Goal: Task Accomplishment & Management: Complete application form

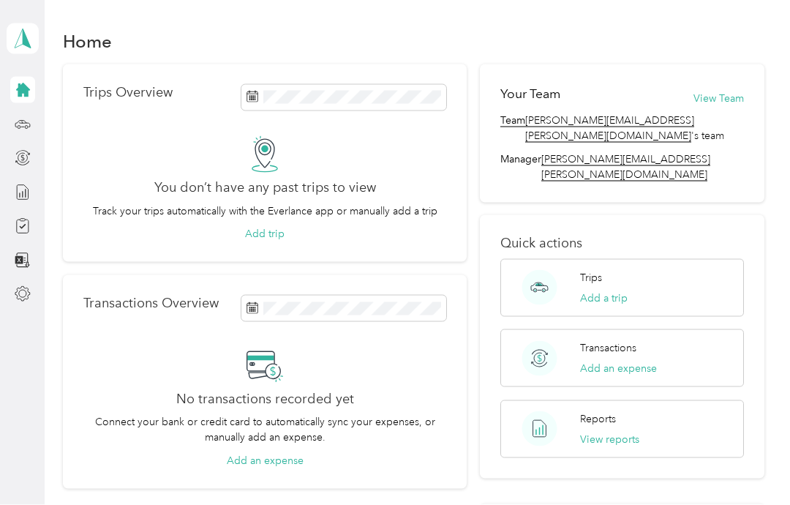
scroll to position [58, 0]
click at [15, 213] on div at bounding box center [22, 226] width 25 height 26
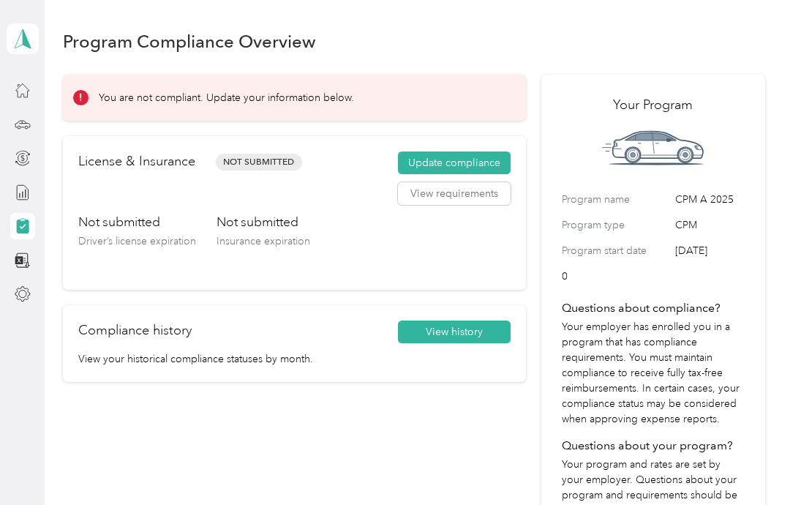
click at [485, 151] on button "Update compliance" at bounding box center [454, 162] width 113 height 23
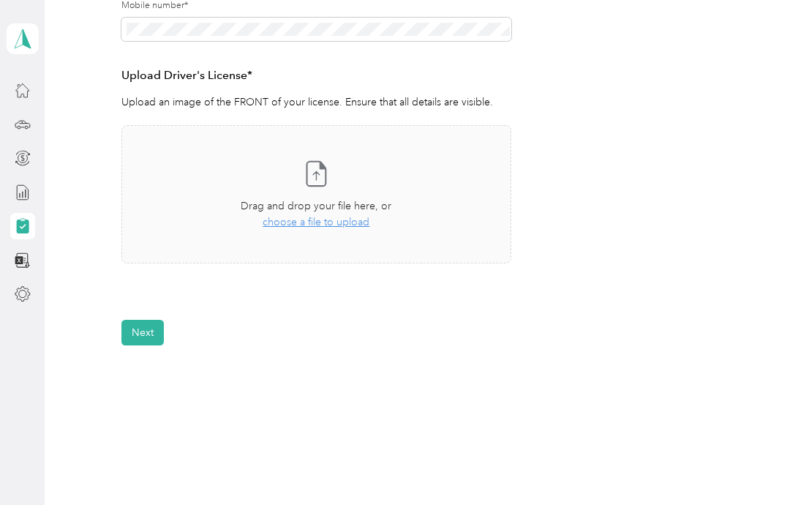
click at [782, 282] on div "Back Home Compliance overview Compliance submission Compliance Submission Not S…" at bounding box center [414, 64] width 738 height 844
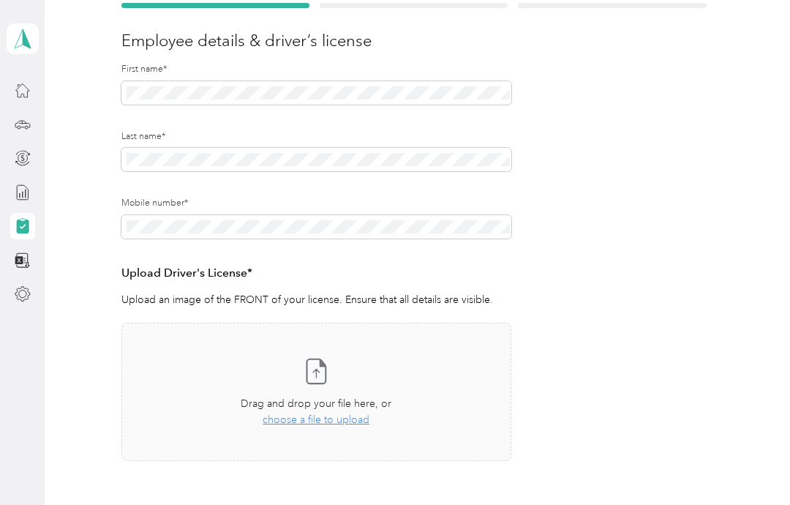
scroll to position [251, 0]
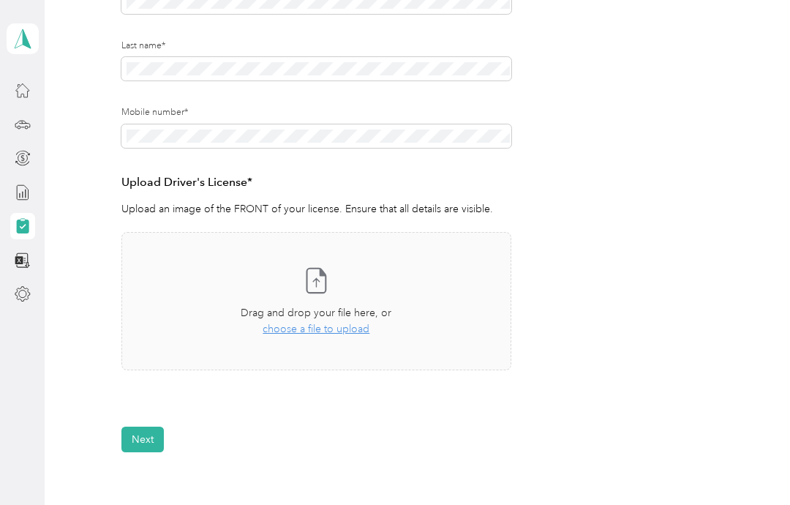
click at [318, 273] on icon at bounding box center [315, 279] width 29 height 29
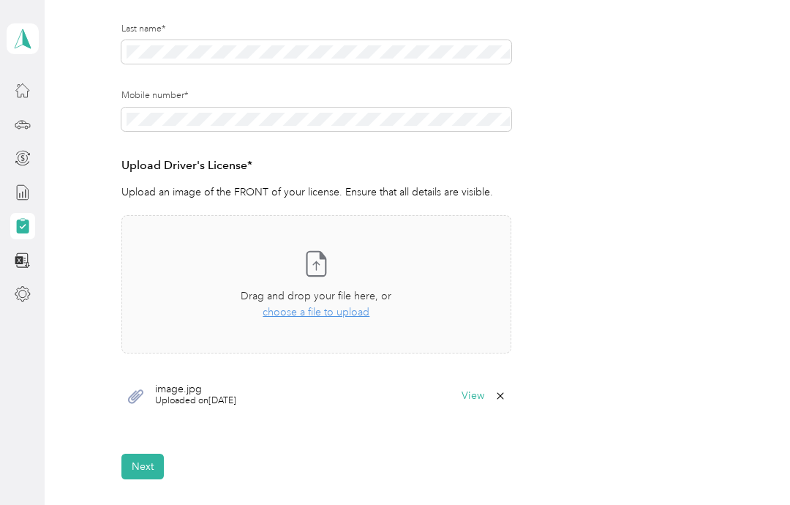
click at [144, 465] on button "Next" at bounding box center [142, 466] width 42 height 26
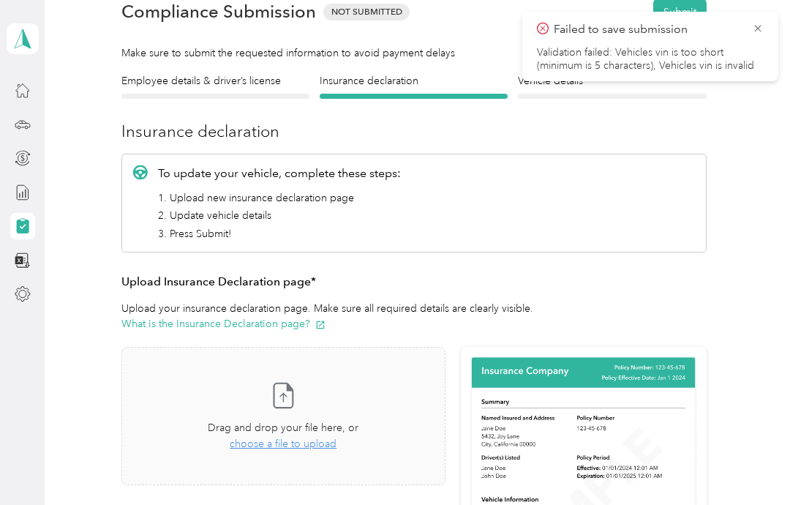
scroll to position [69, 0]
click at [322, 324] on icon "button" at bounding box center [321, 325] width 8 height 8
click at [768, 17] on div "Failed to save submission Validation failed: Vehicles vin is too short (minimum…" at bounding box center [650, 46] width 256 height 69
click at [759, 30] on icon at bounding box center [757, 28] width 7 height 7
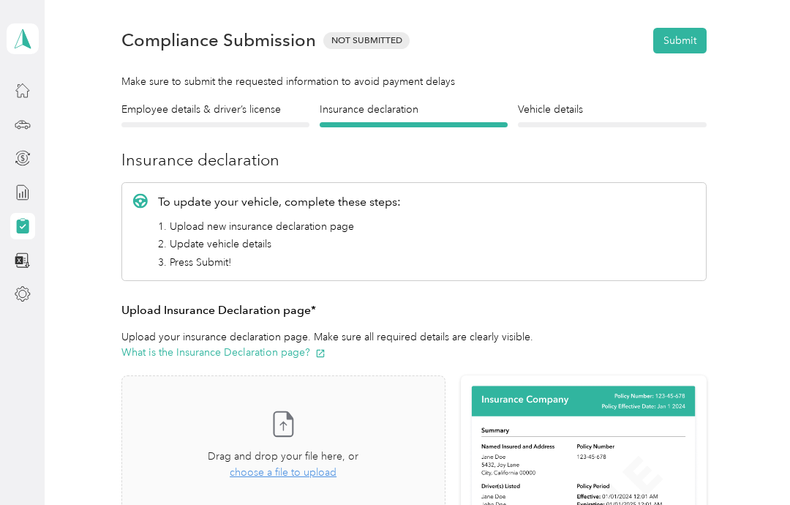
scroll to position [43, 0]
